Goal: Communication & Community: Answer question/provide support

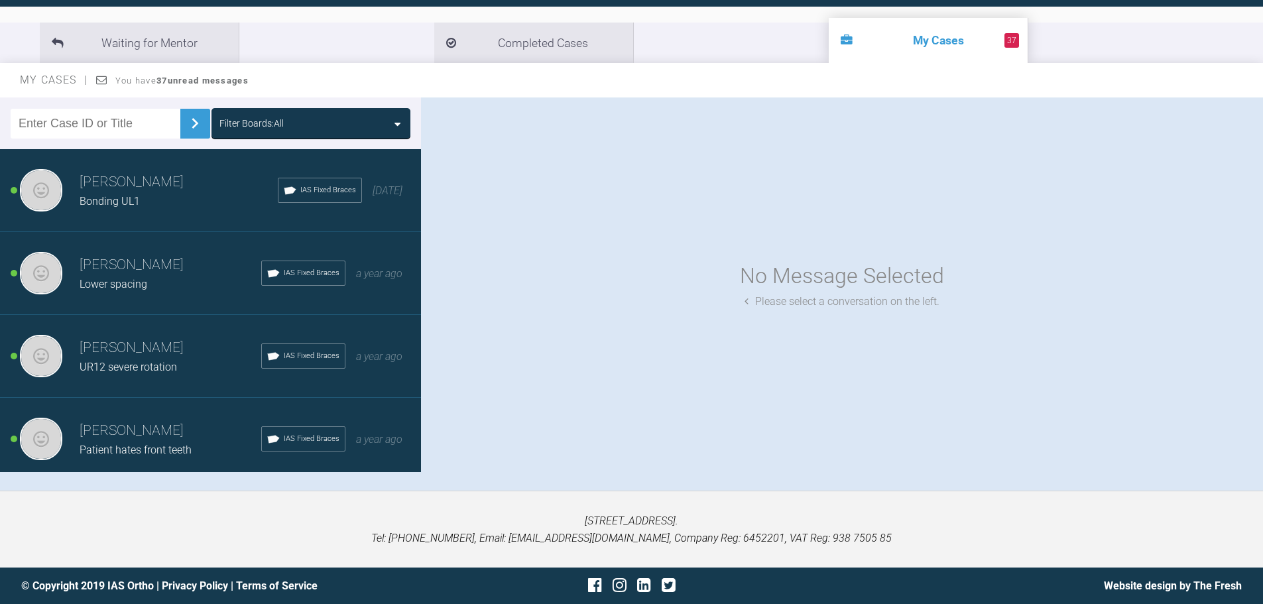
click at [128, 270] on h3 "[PERSON_NAME]" at bounding box center [171, 265] width 182 height 23
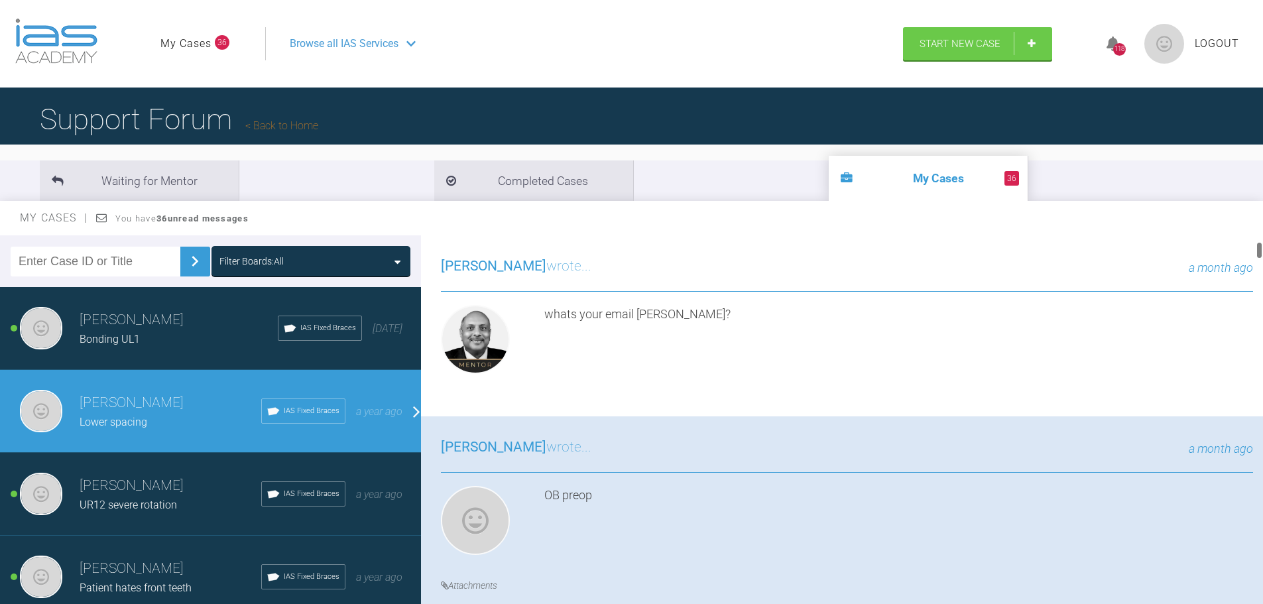
scroll to position [133, 0]
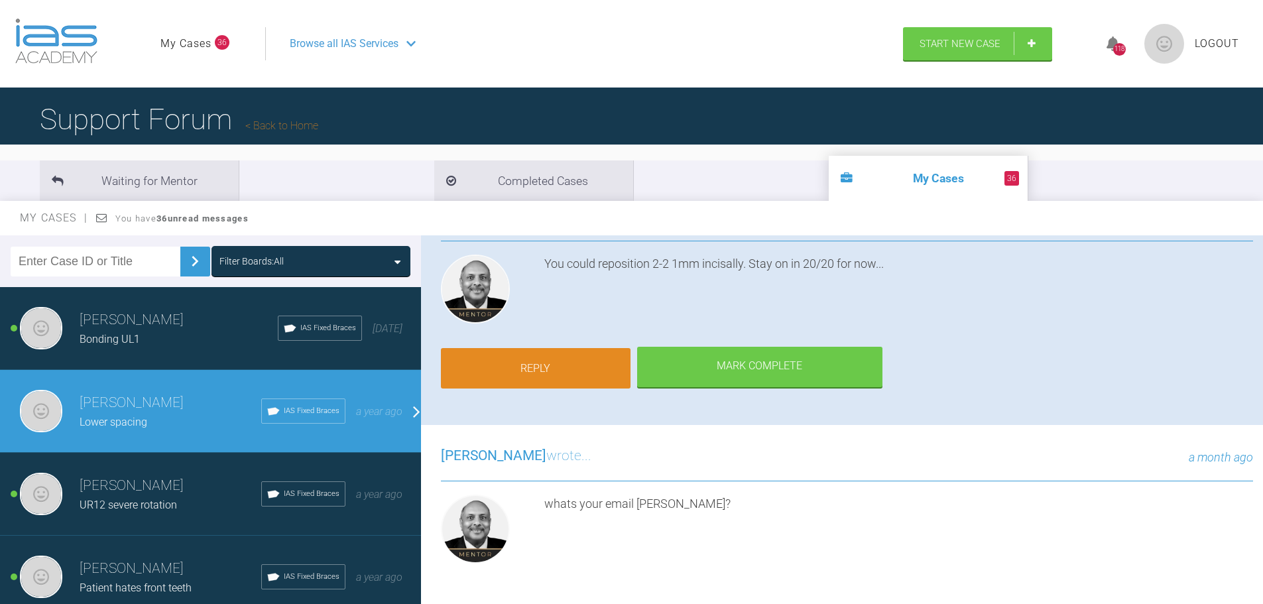
click at [554, 342] on link "Reply" at bounding box center [536, 368] width 190 height 41
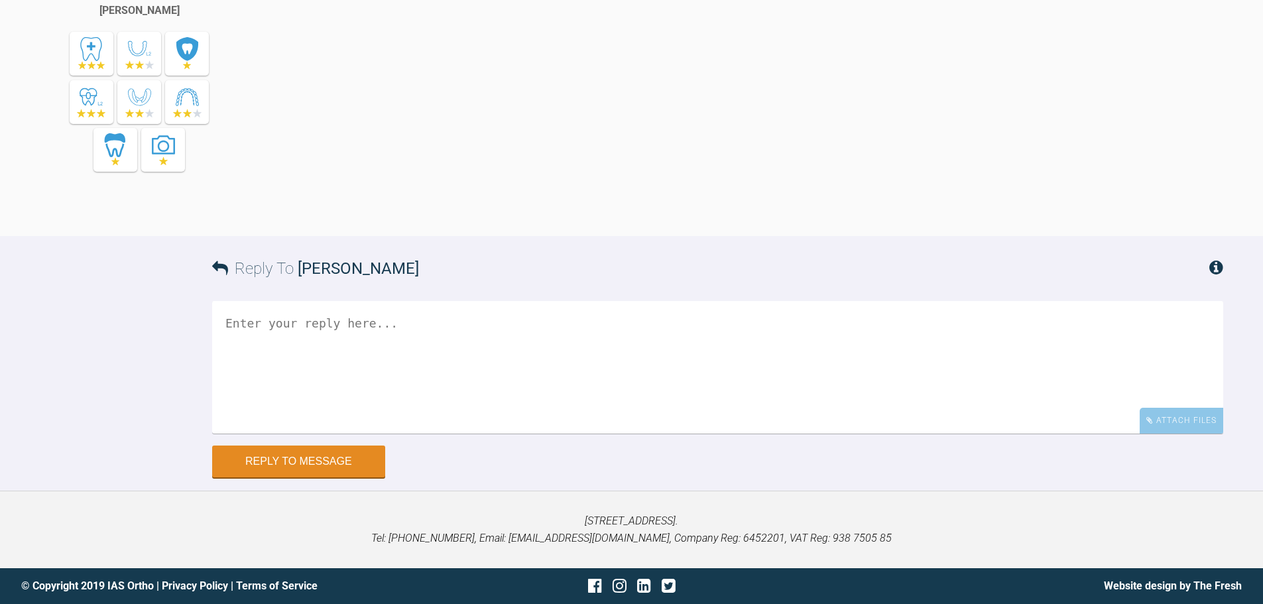
scroll to position [13817, 0]
click at [997, 342] on div "Attach Files" at bounding box center [1181, 421] width 84 height 26
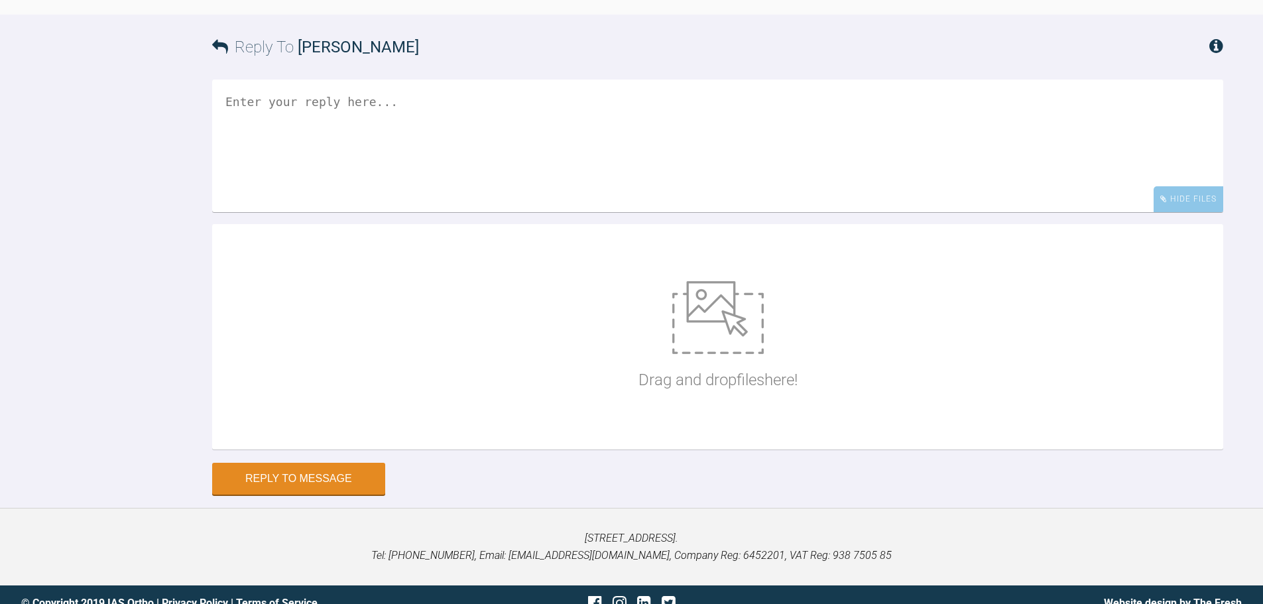
click at [704, 342] on img at bounding box center [717, 317] width 91 height 73
type input "C:\fakepath\IMG_1219.JPG"
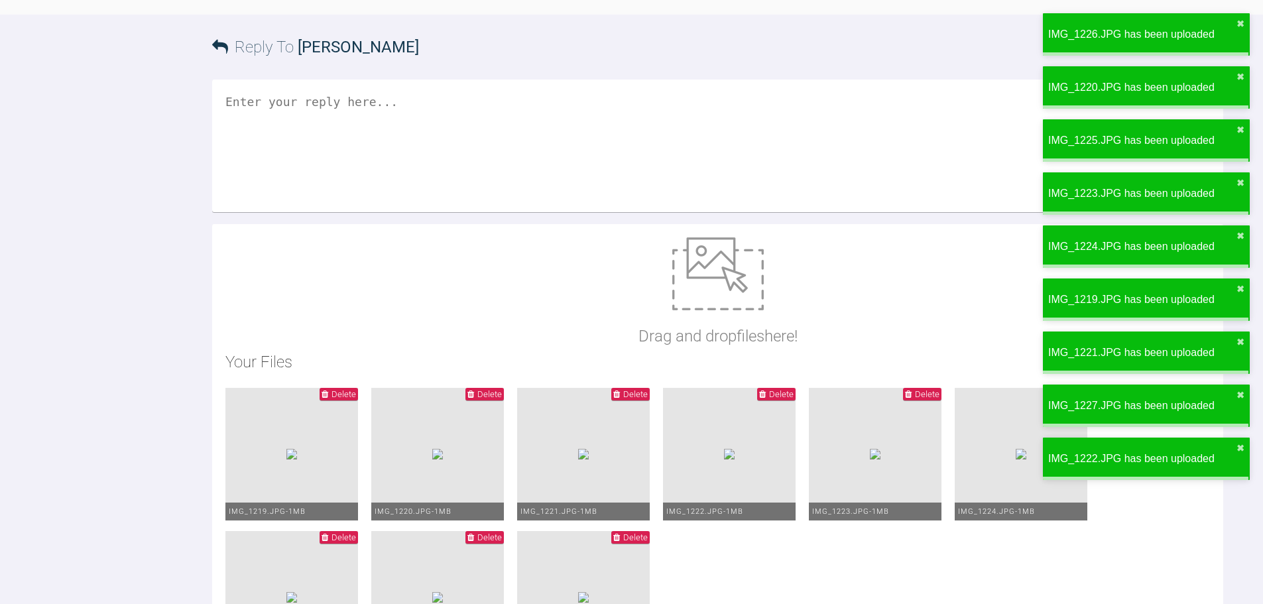
click at [378, 212] on textarea at bounding box center [717, 146] width 1011 height 133
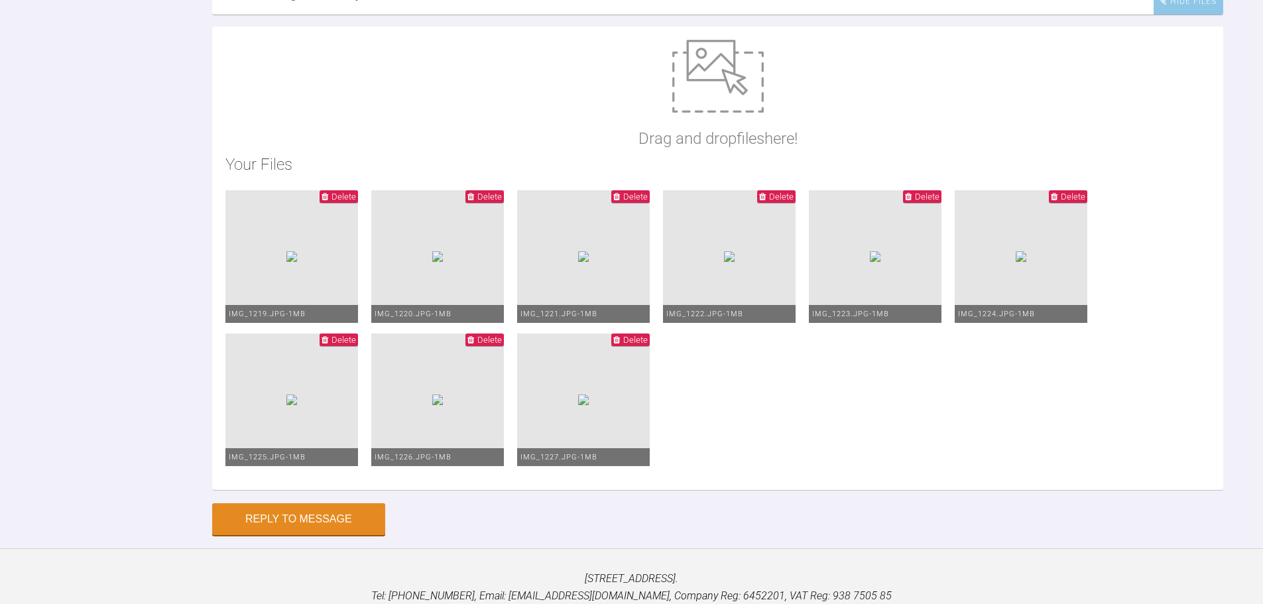
scroll to position [14016, 0]
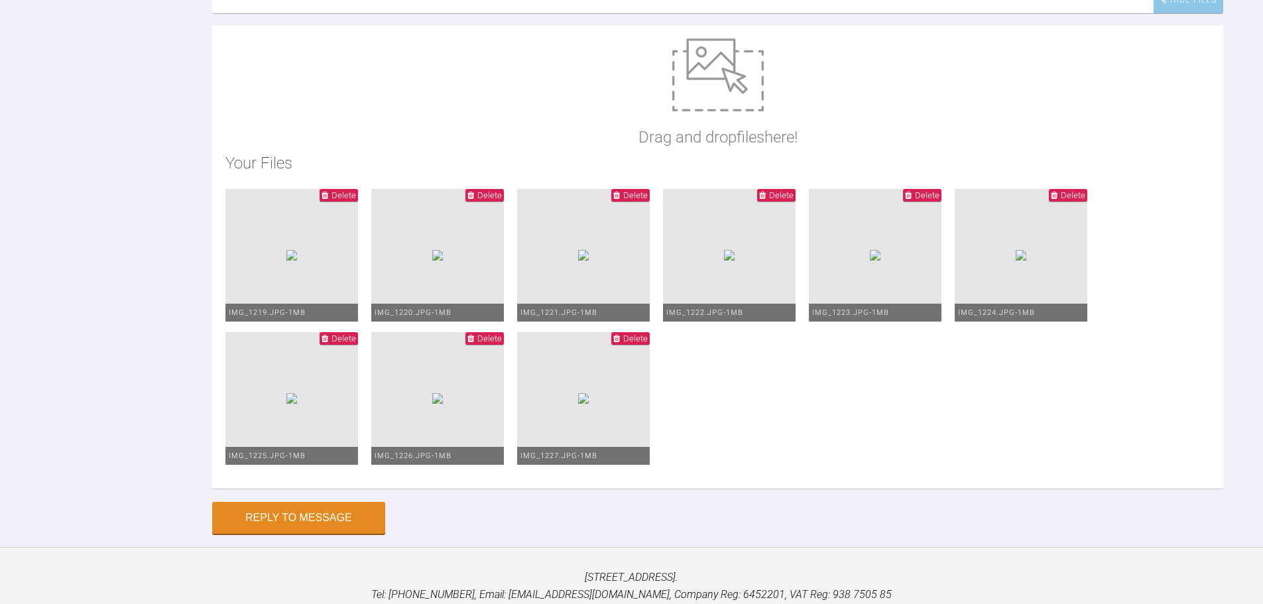
type textarea "Hi Pinks, I hope you are well? I'm a bit worried about the extrusion of [PERSON…"
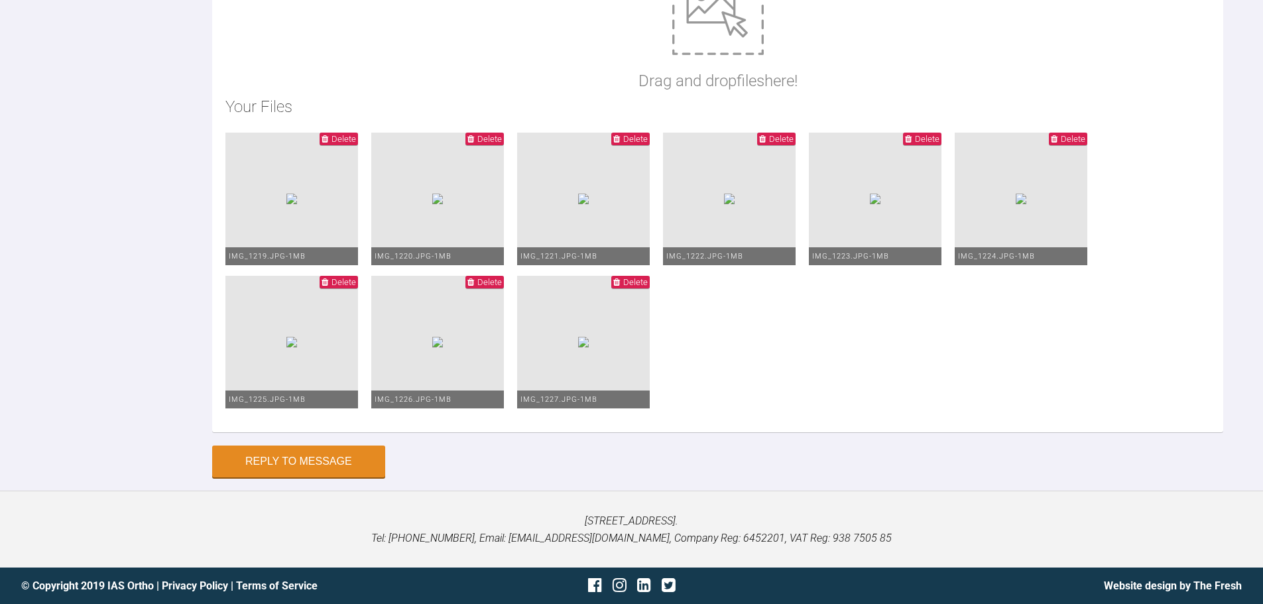
scroll to position [14437, 0]
click at [318, 342] on button "Reply to Message" at bounding box center [298, 463] width 173 height 32
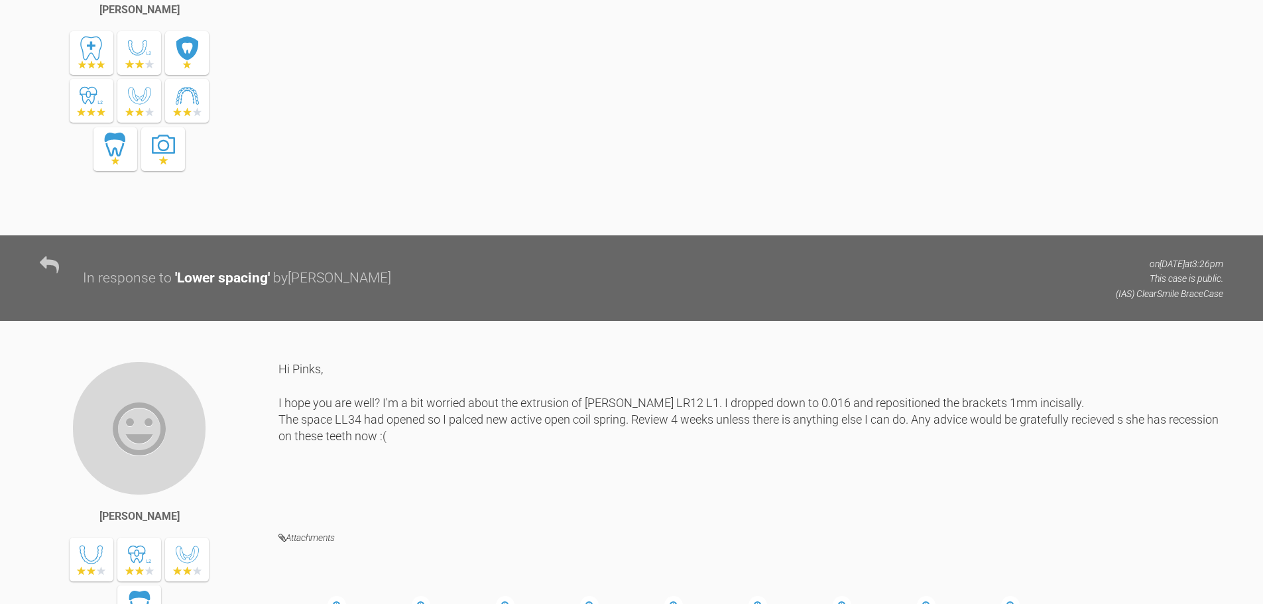
scroll to position [13199, 0]
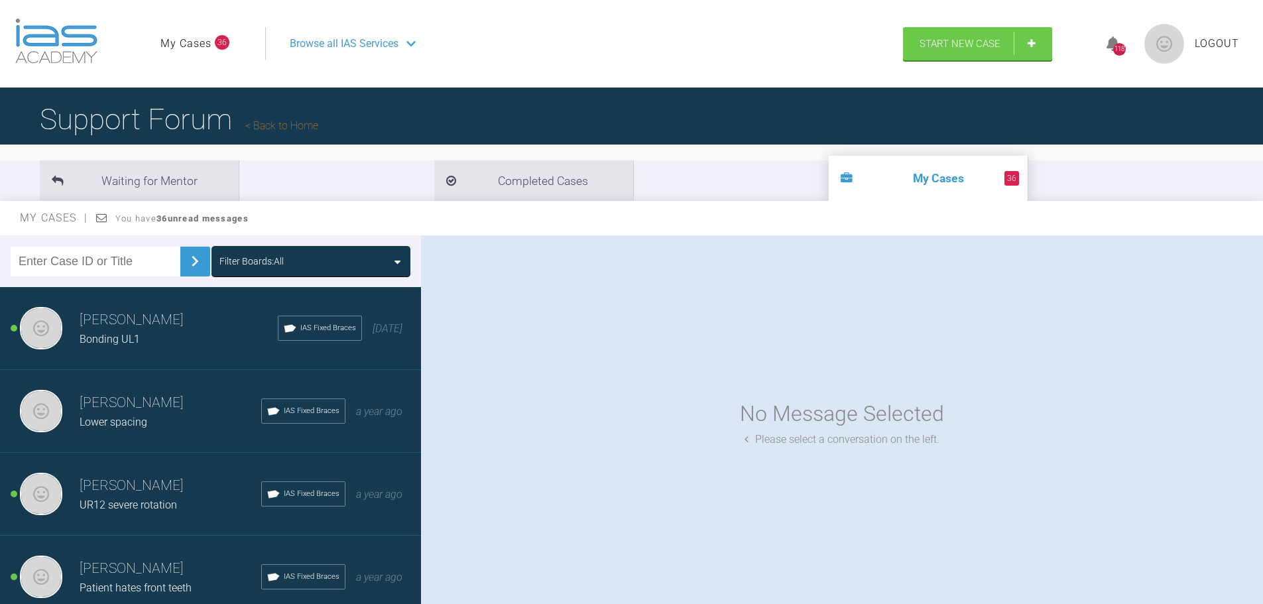
click at [185, 342] on h3 "[PERSON_NAME]" at bounding box center [171, 568] width 182 height 23
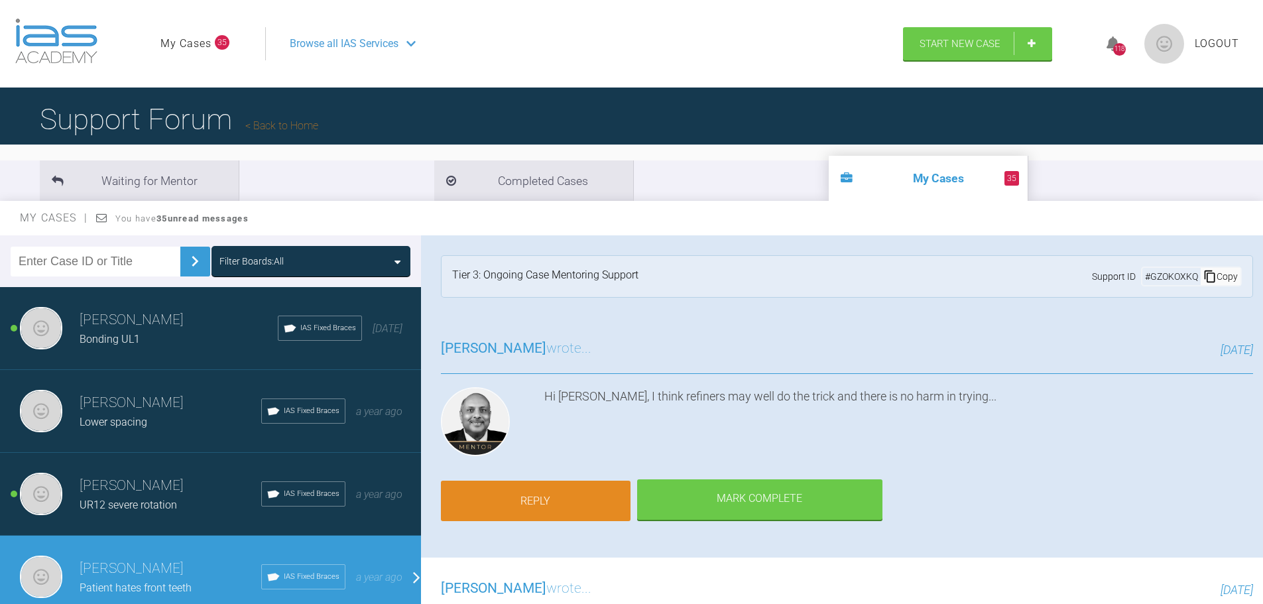
click at [555, 342] on link "Reply" at bounding box center [536, 500] width 190 height 41
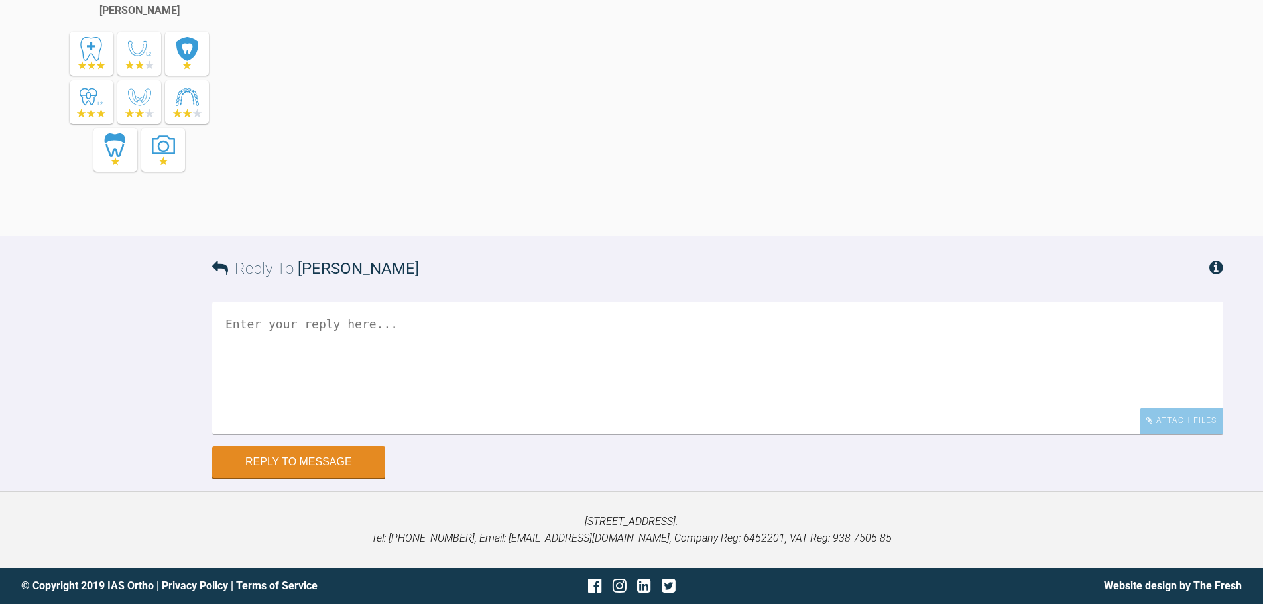
scroll to position [13116, 0]
click at [249, 337] on textarea at bounding box center [717, 368] width 1011 height 133
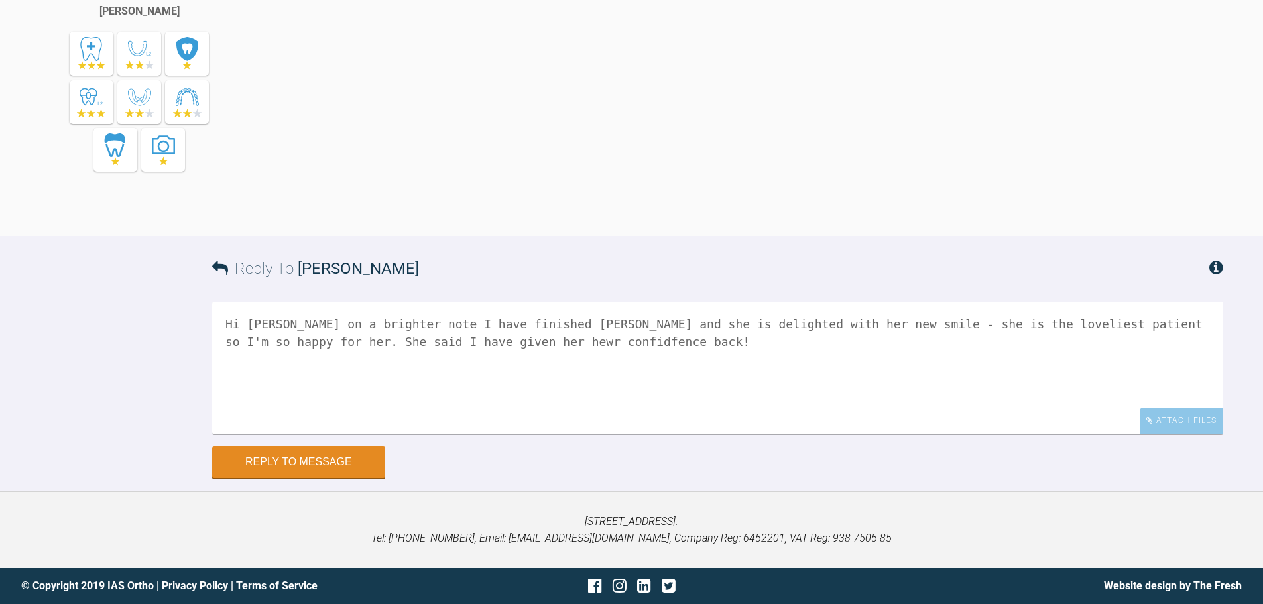
click at [446, 337] on textarea "Hi [PERSON_NAME] on a brighter note I have finished [PERSON_NAME] and she is de…" at bounding box center [717, 368] width 1011 height 133
click at [514, 338] on textarea "Hi [PERSON_NAME] on a brighter note I have finished [PERSON_NAME] and she is de…" at bounding box center [717, 368] width 1011 height 133
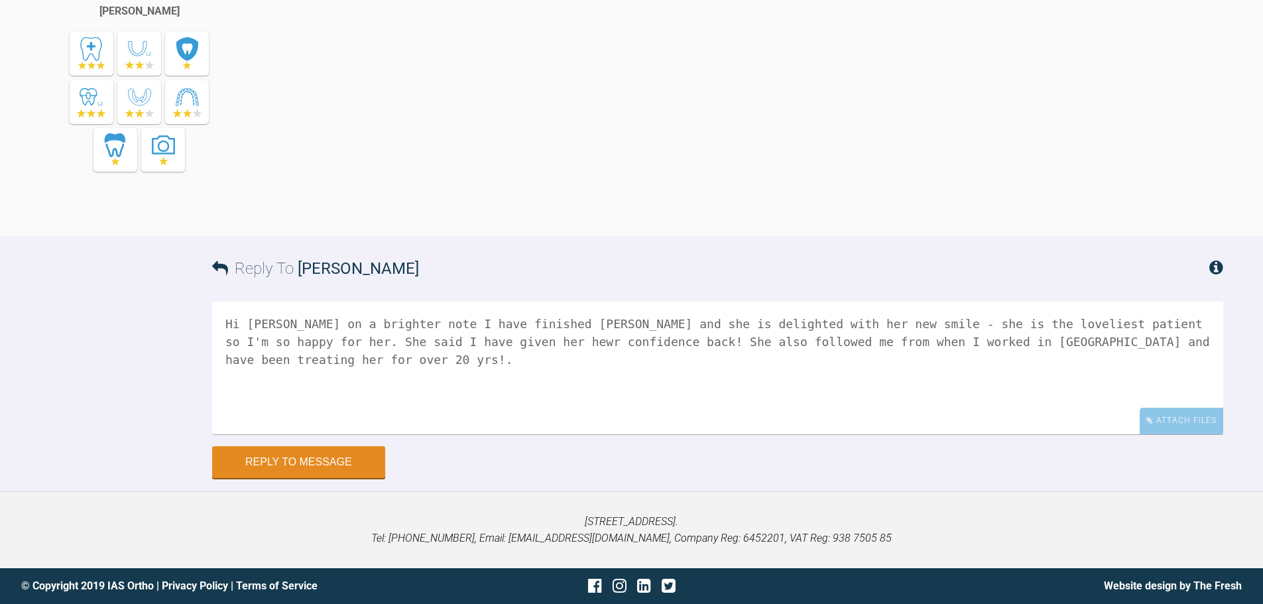
click at [997, 342] on textarea "Hi [PERSON_NAME] on a brighter note I have finished [PERSON_NAME] and she is de…" at bounding box center [717, 368] width 1011 height 133
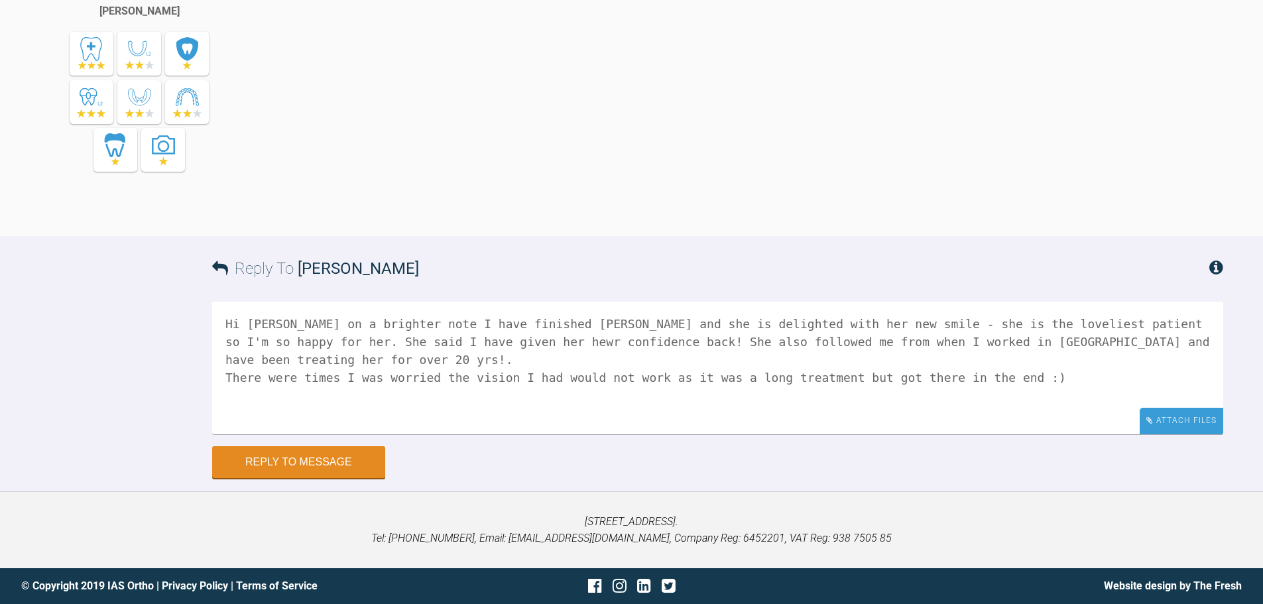
type textarea "Hi [PERSON_NAME] on a brighter note I have finished [PERSON_NAME] and she is de…"
click at [997, 342] on div "Attach Files" at bounding box center [1181, 421] width 84 height 26
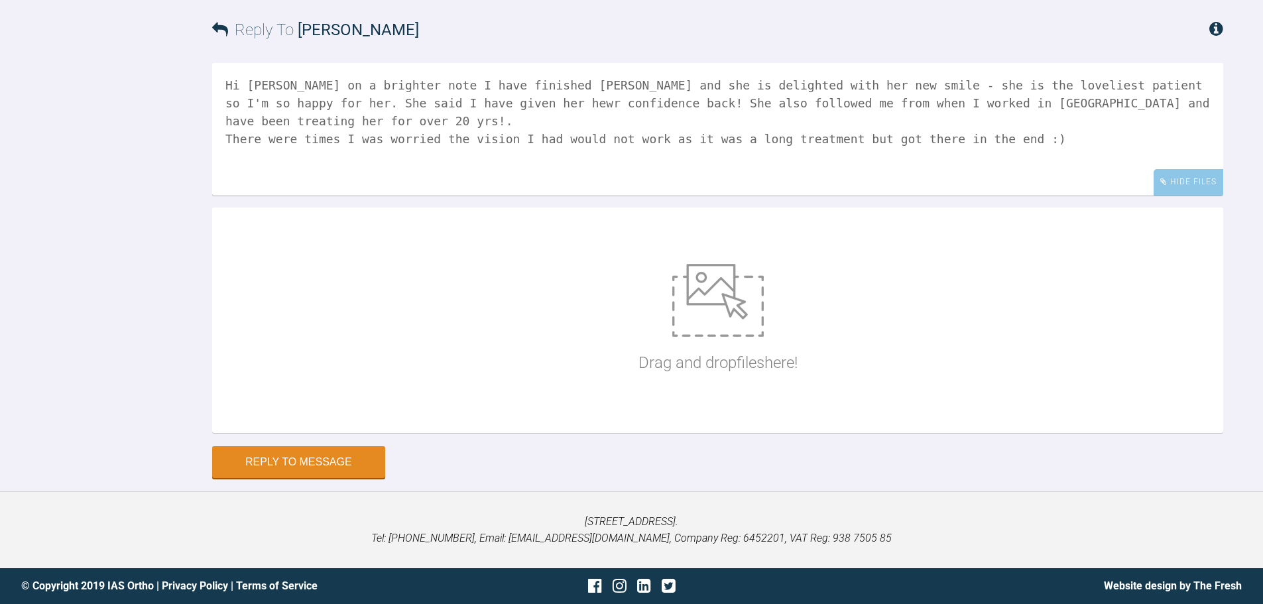
click at [679, 337] on img at bounding box center [717, 300] width 91 height 73
type input "C:\fakepath\IMG_1192.JPG"
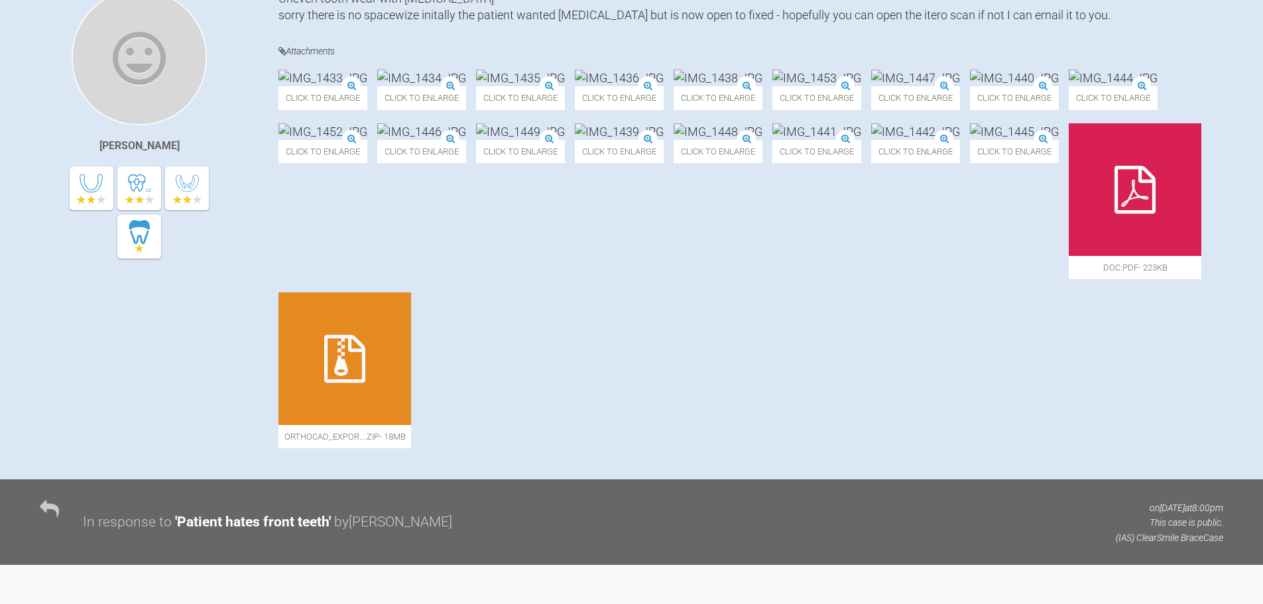
scroll to position [226, 0]
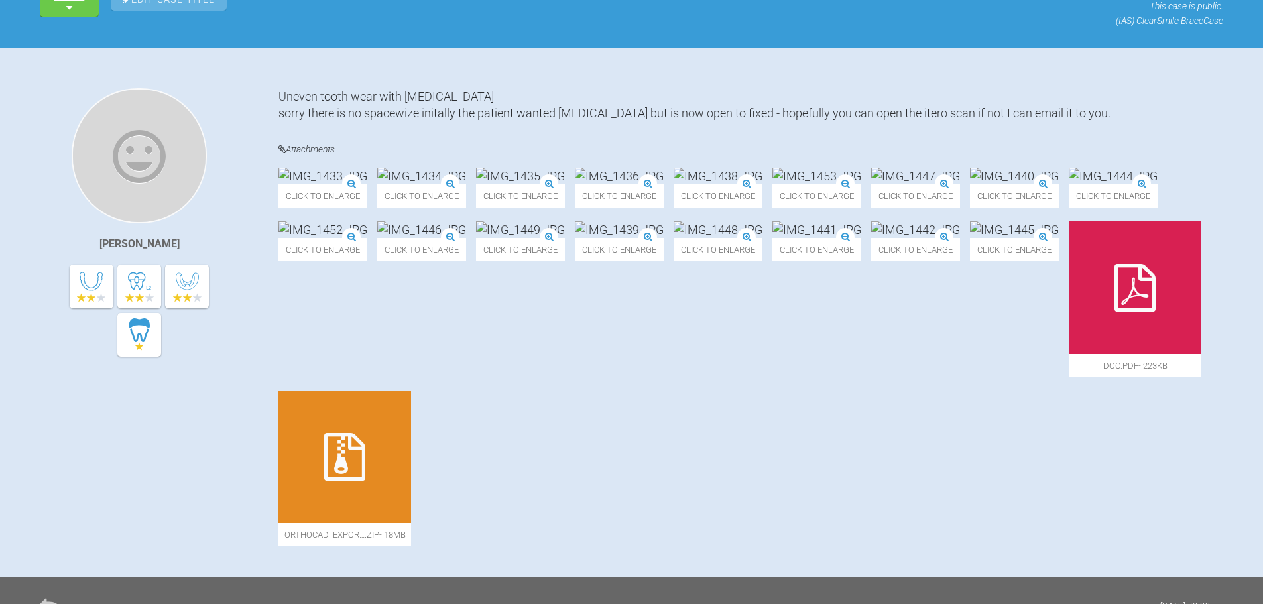
click at [466, 184] on img at bounding box center [421, 176] width 89 height 17
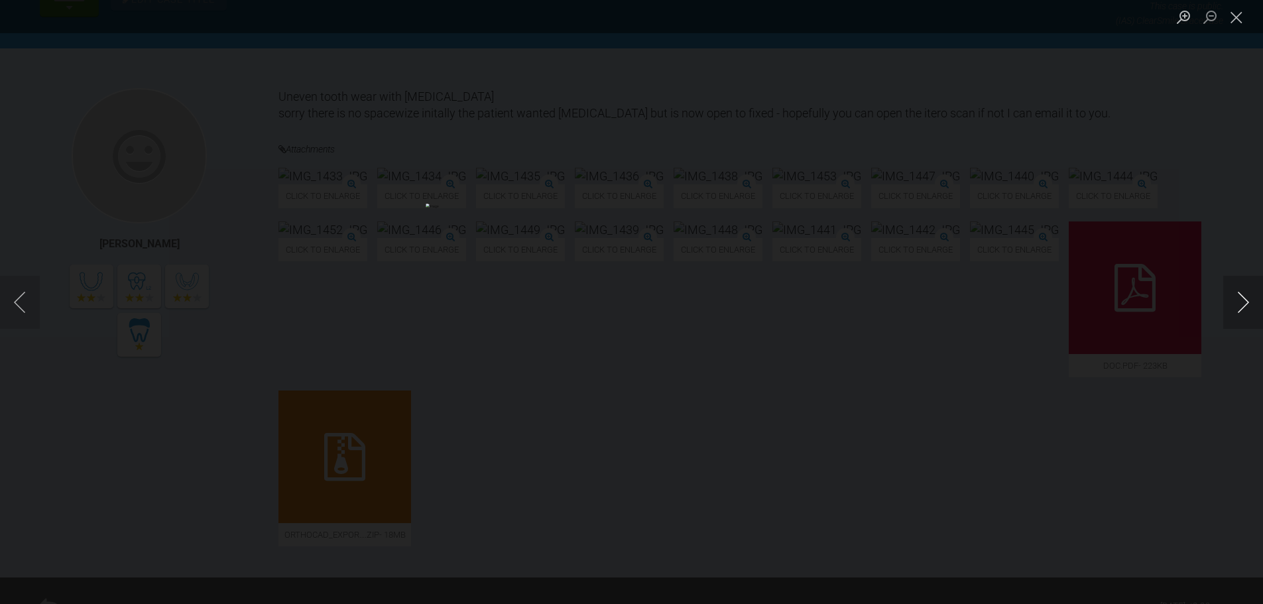
click at [997, 302] on button "Next image" at bounding box center [1243, 302] width 40 height 53
click at [997, 305] on button "Next image" at bounding box center [1243, 302] width 40 height 53
click at [997, 308] on button "Next image" at bounding box center [1243, 302] width 40 height 53
click at [997, 302] on button "Next image" at bounding box center [1243, 302] width 40 height 53
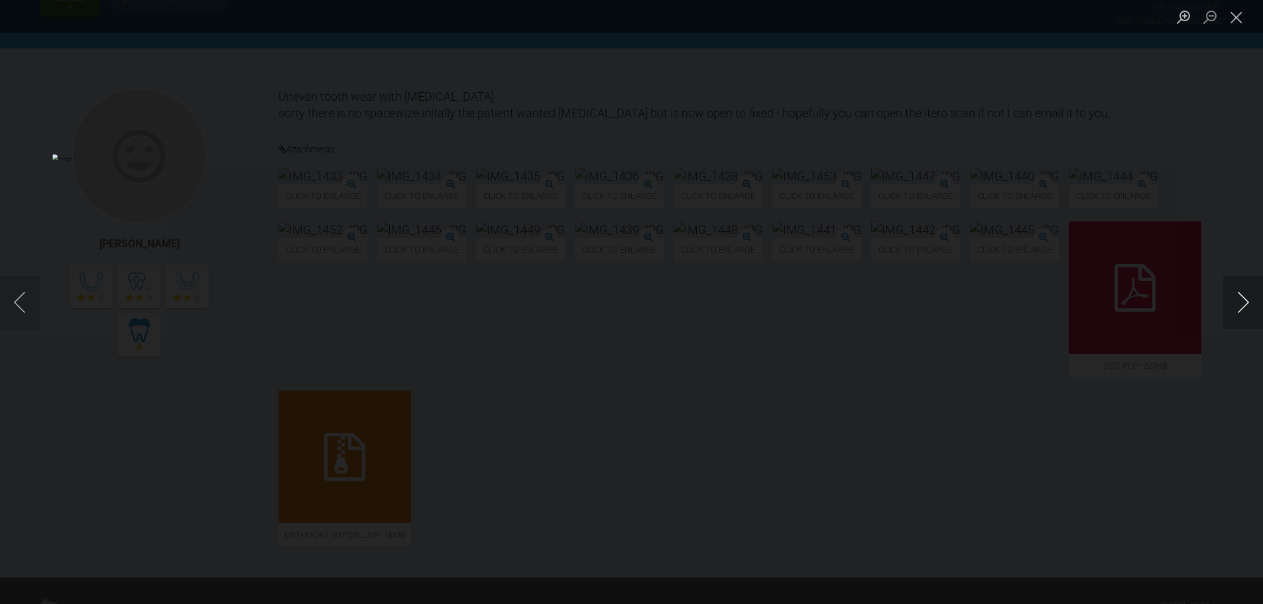
click at [997, 302] on button "Next image" at bounding box center [1243, 302] width 40 height 53
click at [997, 296] on button "Next image" at bounding box center [1243, 302] width 40 height 53
click at [997, 304] on button "Next image" at bounding box center [1243, 302] width 40 height 53
click at [997, 297] on button "Next image" at bounding box center [1243, 302] width 40 height 53
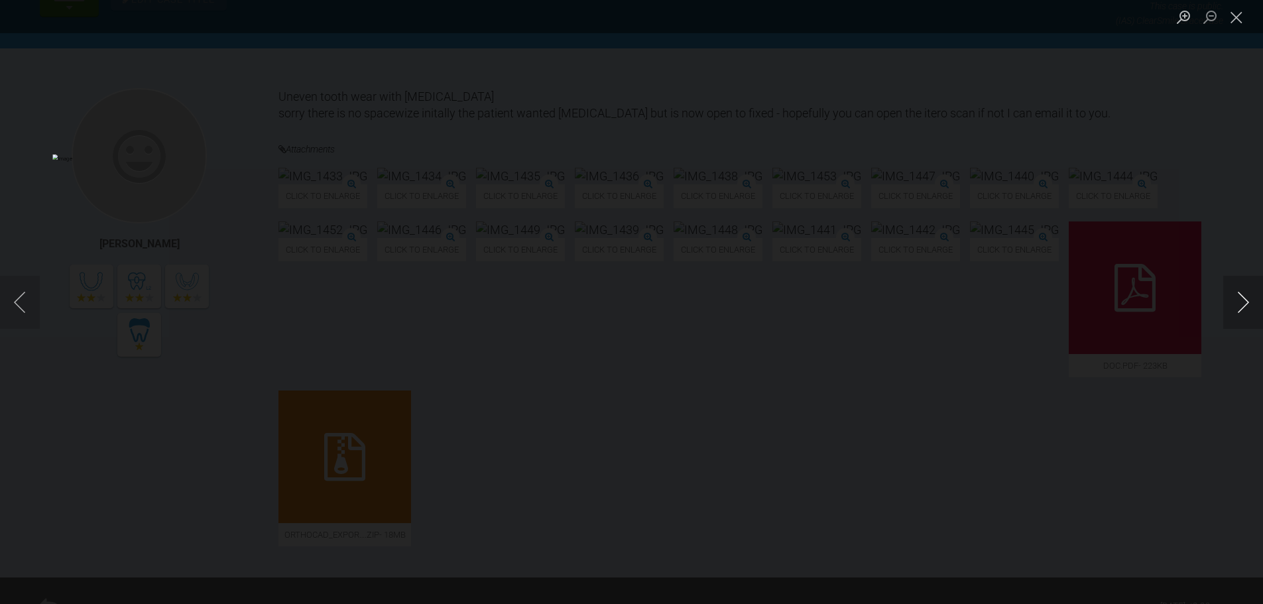
click at [997, 293] on button "Next image" at bounding box center [1243, 302] width 40 height 53
click at [997, 300] on button "Next image" at bounding box center [1243, 302] width 40 height 53
click at [997, 304] on button "Next image" at bounding box center [1243, 302] width 40 height 53
click at [17, 298] on button "Previous image" at bounding box center [20, 302] width 40 height 53
click at [997, 304] on button "Next image" at bounding box center [1243, 302] width 40 height 53
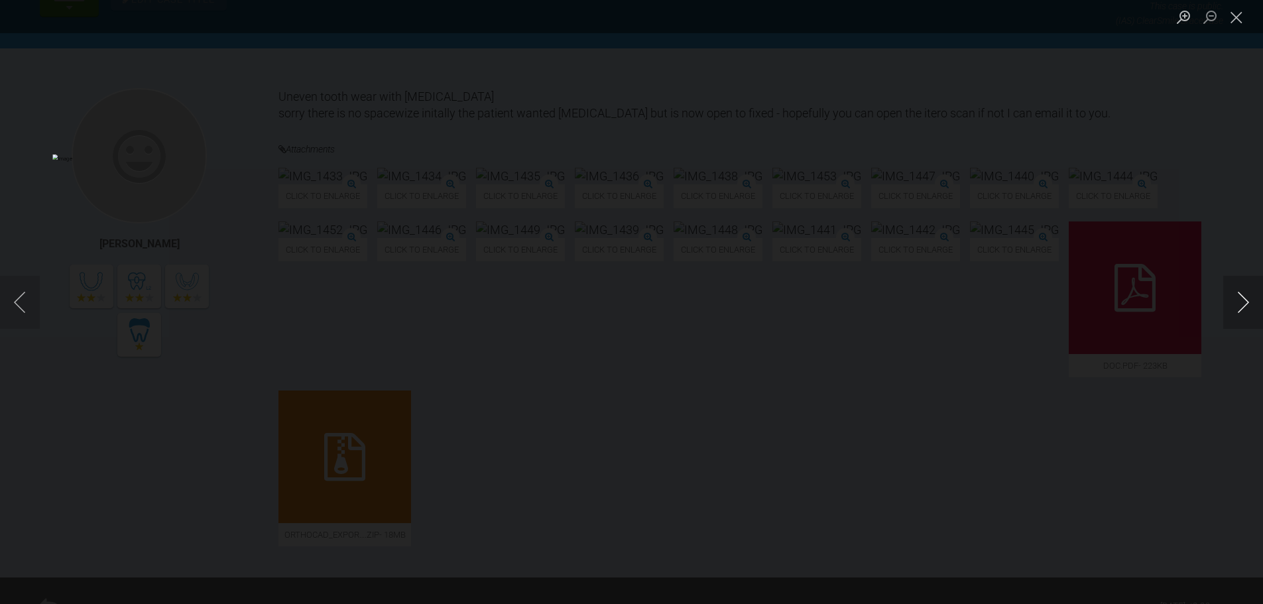
click at [997, 304] on button "Next image" at bounding box center [1243, 302] width 40 height 53
click at [997, 300] on button "Next image" at bounding box center [1243, 302] width 40 height 53
click at [997, 306] on button "Next image" at bounding box center [1243, 302] width 40 height 53
click at [997, 300] on button "Next image" at bounding box center [1243, 302] width 40 height 53
